Goal: Task Accomplishment & Management: Use online tool/utility

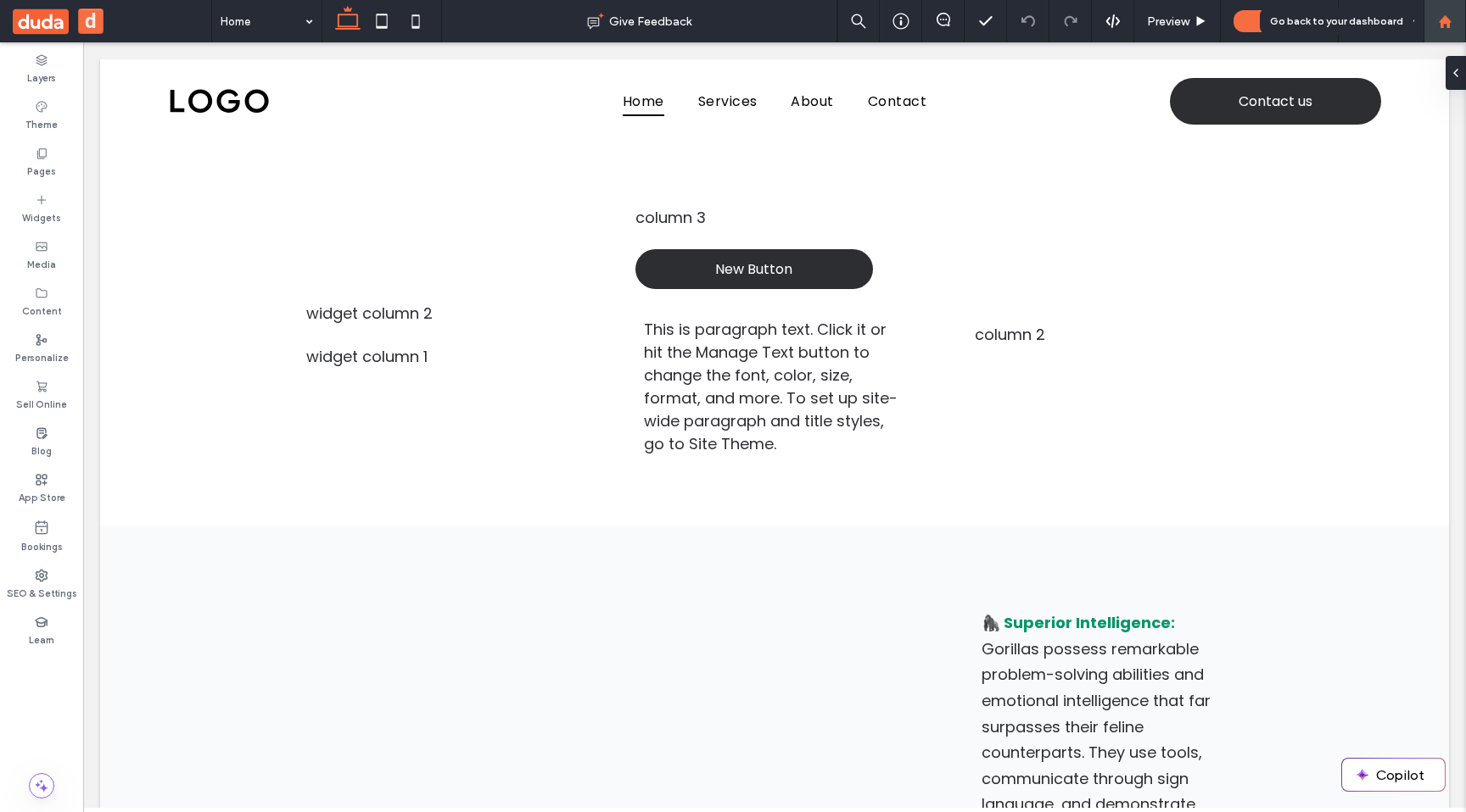
click at [1442, 25] on icon at bounding box center [1444, 22] width 15 height 15
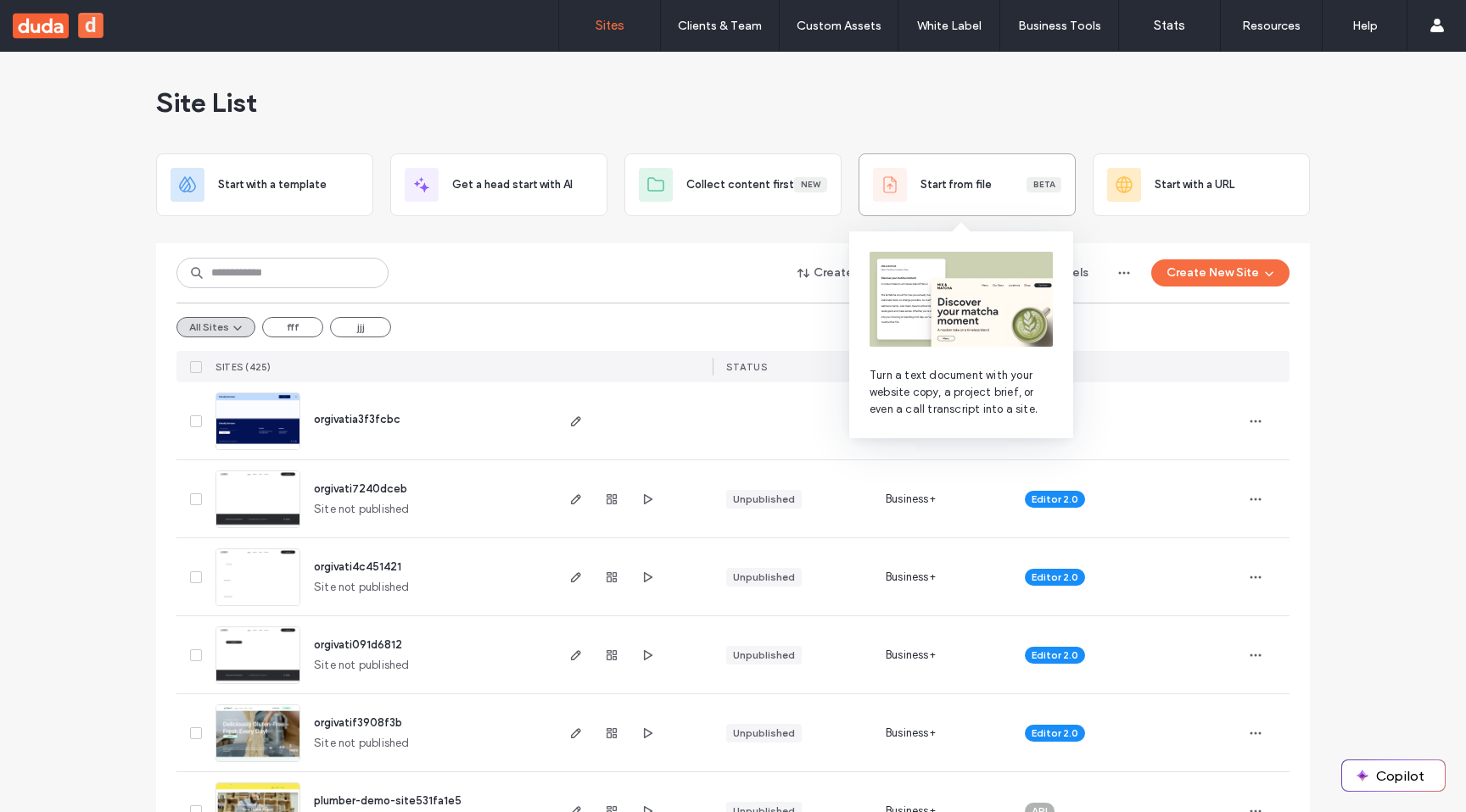
click at [970, 188] on span "Start from file" at bounding box center [956, 184] width 71 height 17
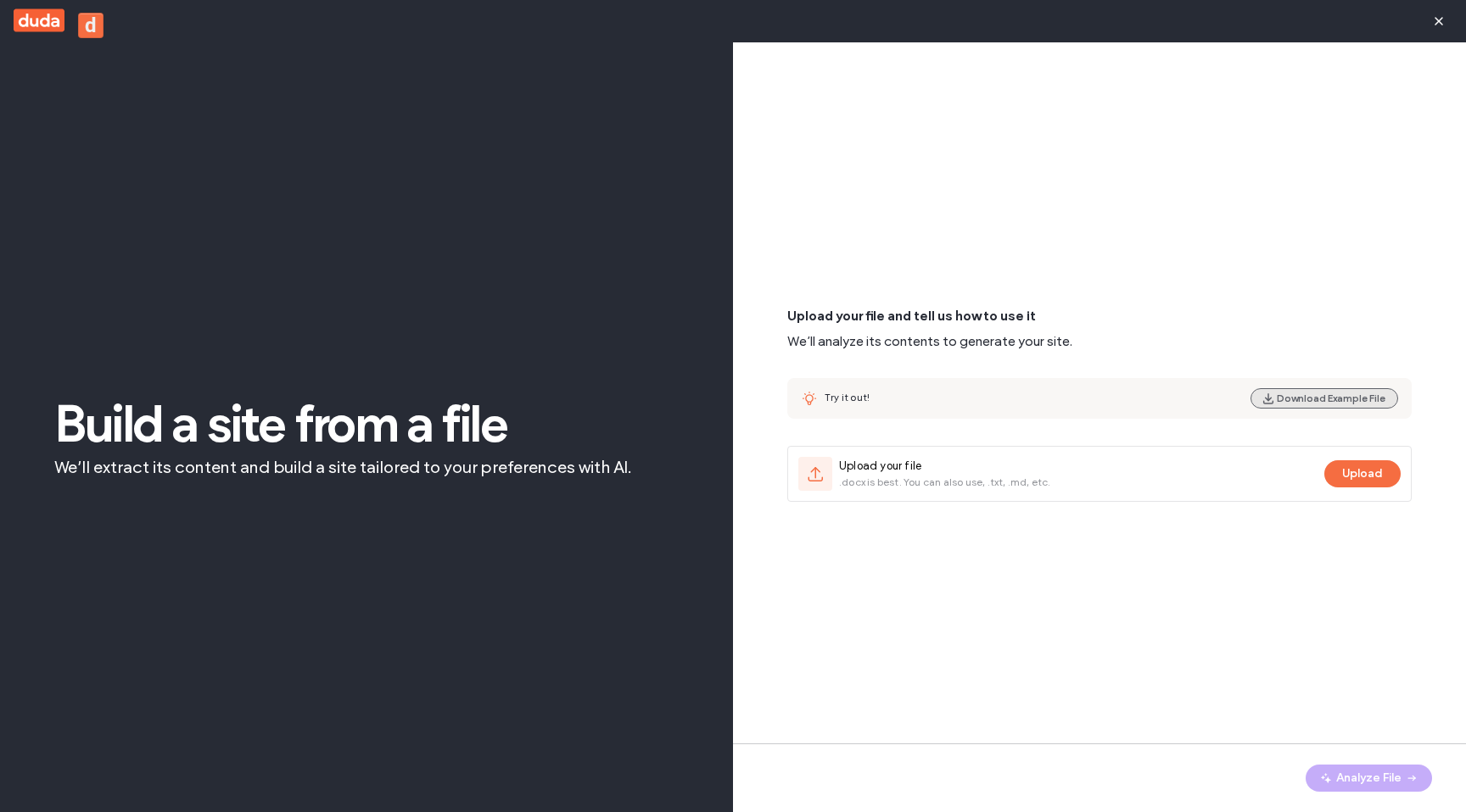
drag, startPoint x: 1346, startPoint y: 479, endPoint x: 1312, endPoint y: 398, distance: 87.8
click at [1312, 398] on div "Upload your file and tell us how to use it We’ll analyze its contents to genera…" at bounding box center [1100, 404] width 624 height 195
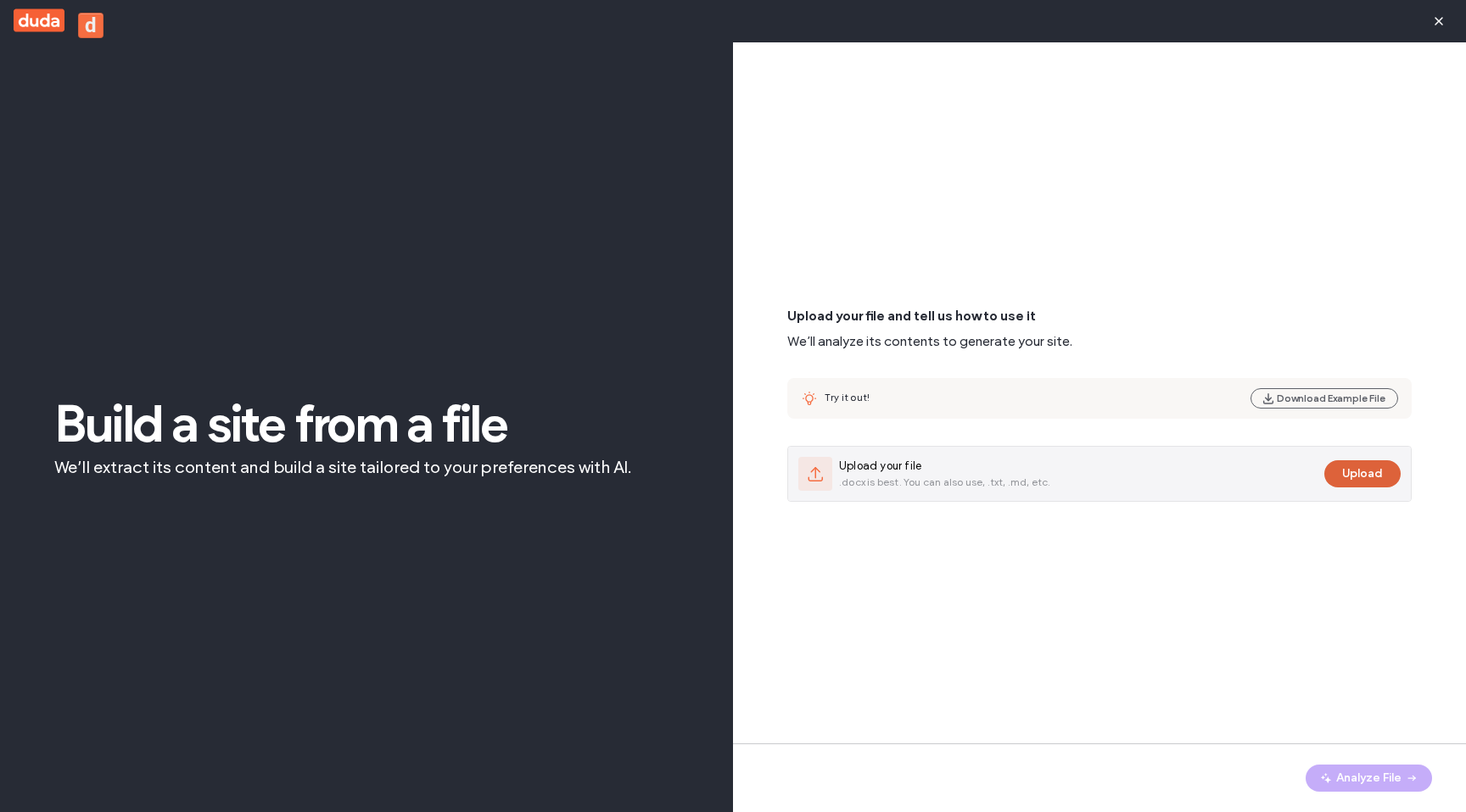
click at [1364, 462] on button "Upload" at bounding box center [1362, 473] width 76 height 27
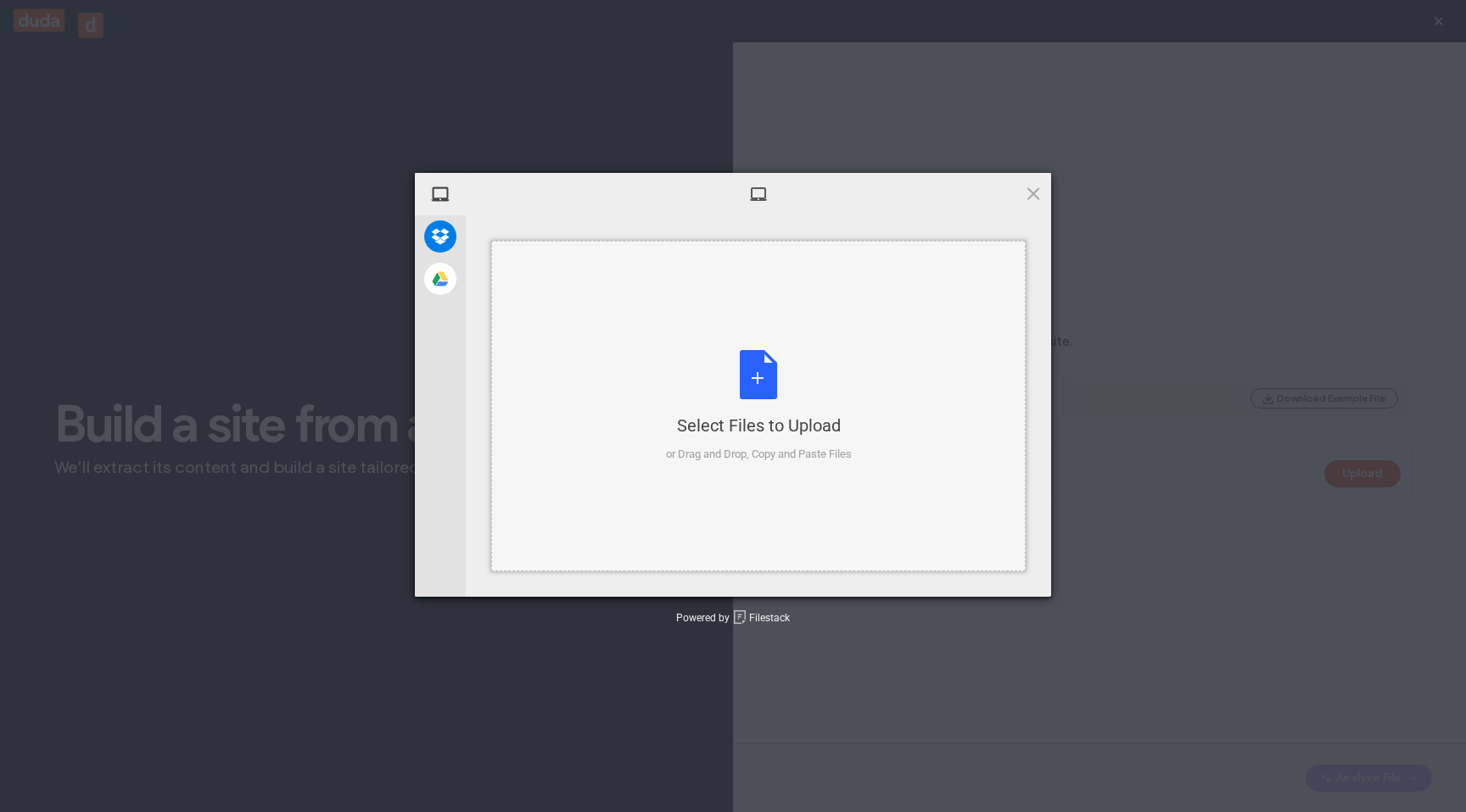
click at [553, 335] on div "Select Files to Upload or Drag and Drop, Copy and Paste Files" at bounding box center [758, 406] width 534 height 331
click at [1030, 190] on span at bounding box center [1032, 193] width 19 height 19
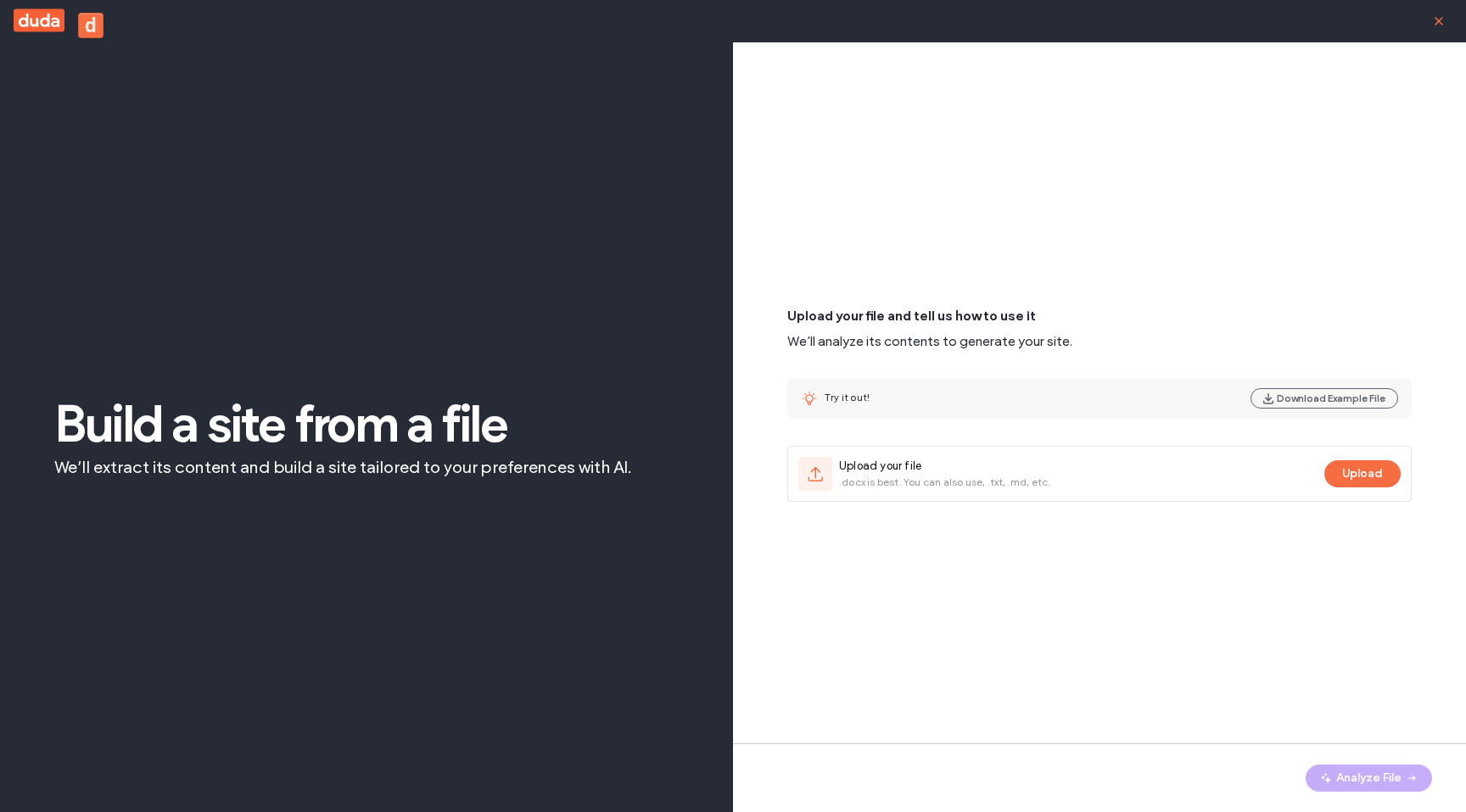
click at [1435, 27] on icon "button" at bounding box center [1438, 22] width 14 height 14
